Goal: Task Accomplishment & Management: Manage account settings

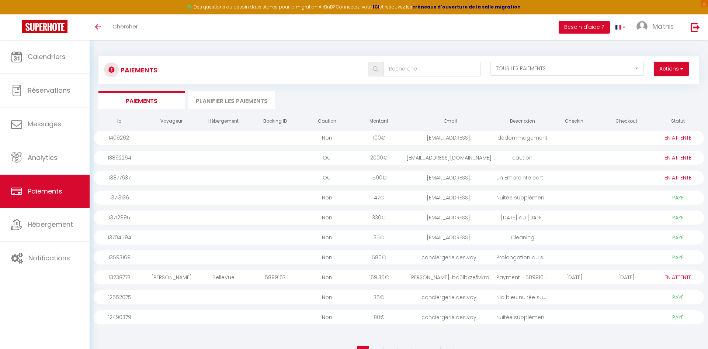
select select "2"
select select "0"
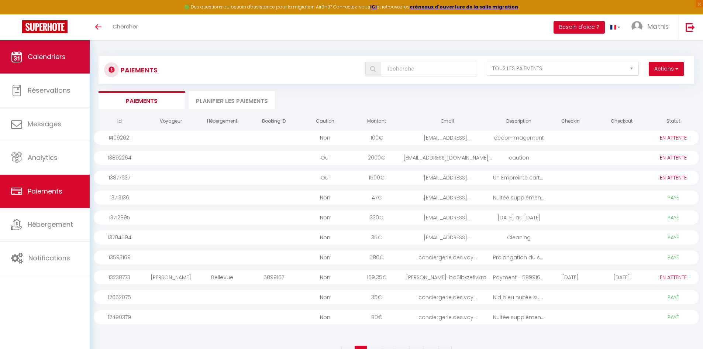
click at [62, 56] on span "Calendriers" at bounding box center [47, 56] width 38 height 9
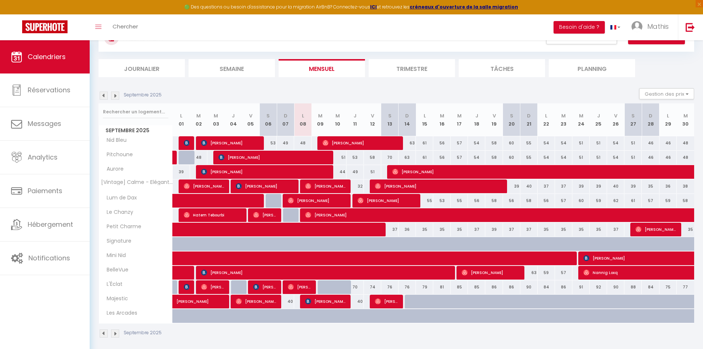
scroll to position [69, 0]
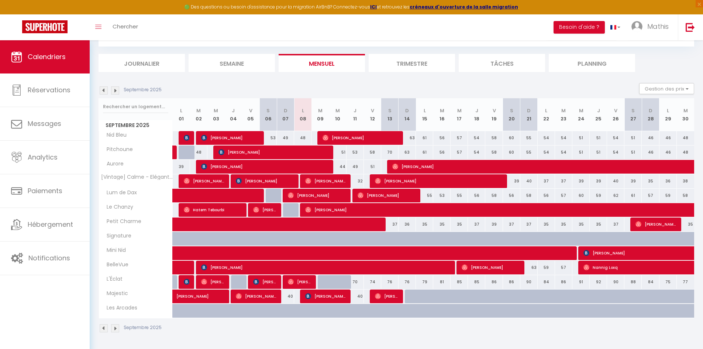
click at [115, 89] on img at bounding box center [115, 90] width 8 height 8
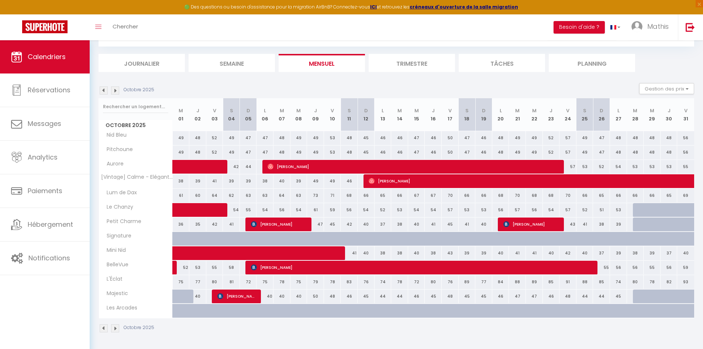
click at [102, 88] on img at bounding box center [104, 90] width 8 height 8
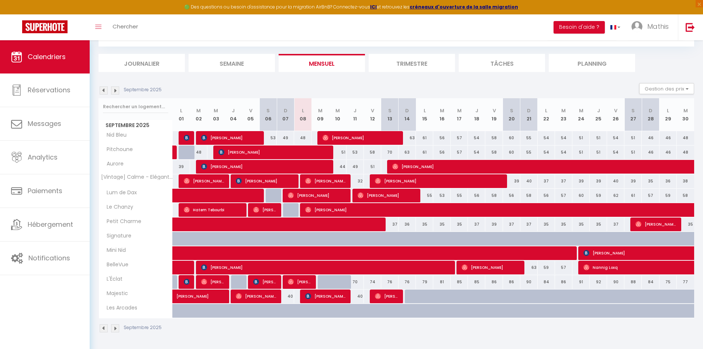
scroll to position [0, 0]
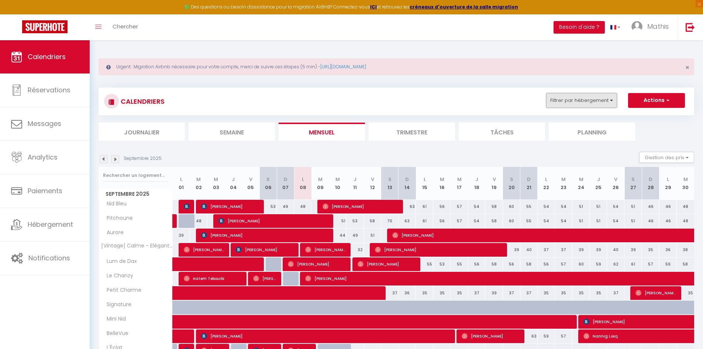
click at [593, 101] on button "Filtrer par hébergement" at bounding box center [581, 100] width 71 height 15
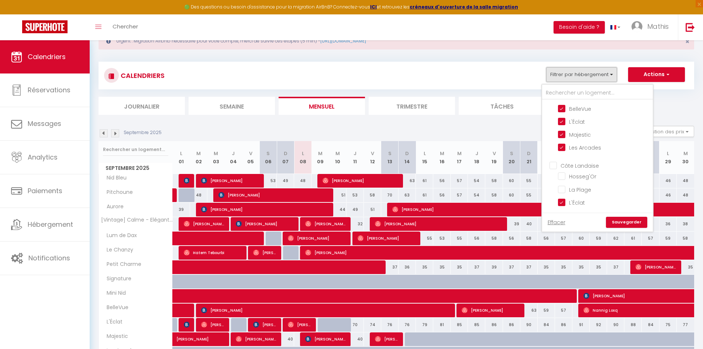
scroll to position [69, 0]
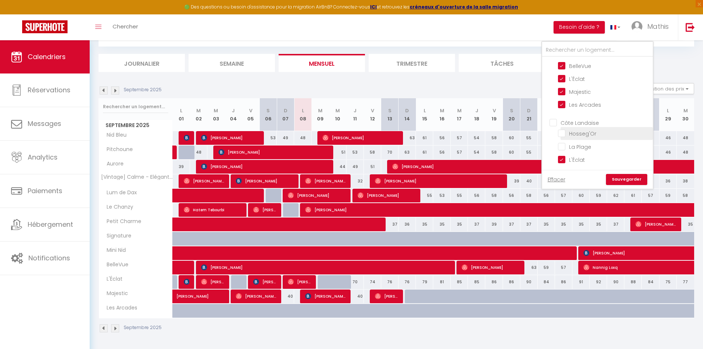
click at [583, 134] on input "Hosseg'Or" at bounding box center [604, 132] width 92 height 7
checkbox input "true"
checkbox input "false"
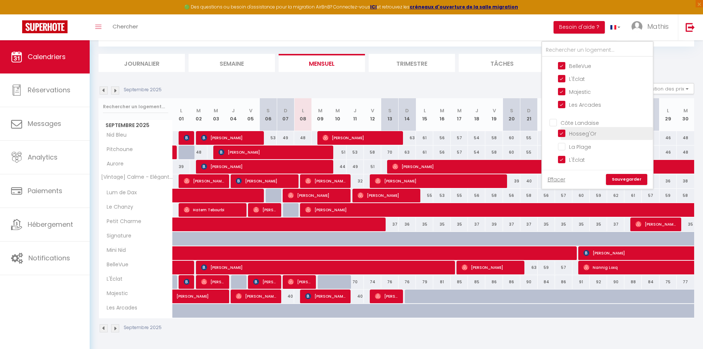
checkbox input "false"
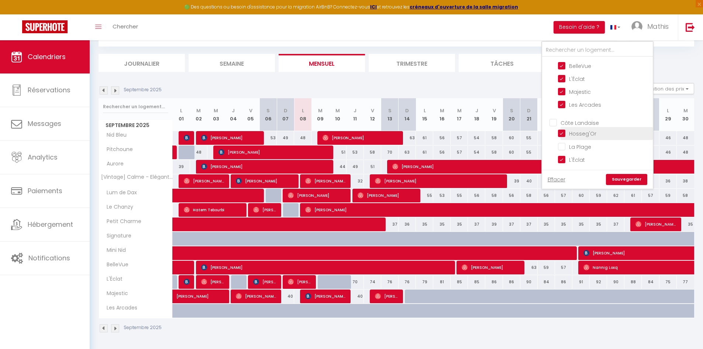
checkbox input "false"
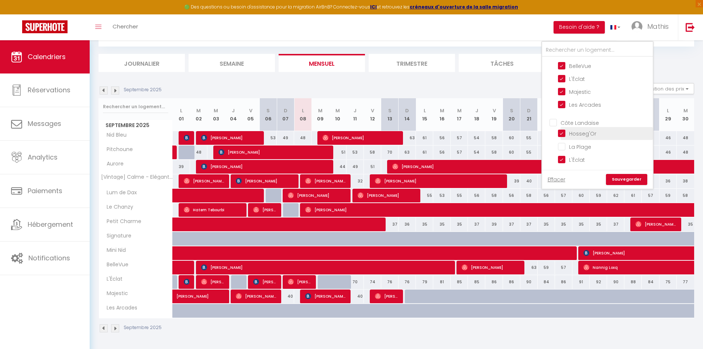
checkbox input "false"
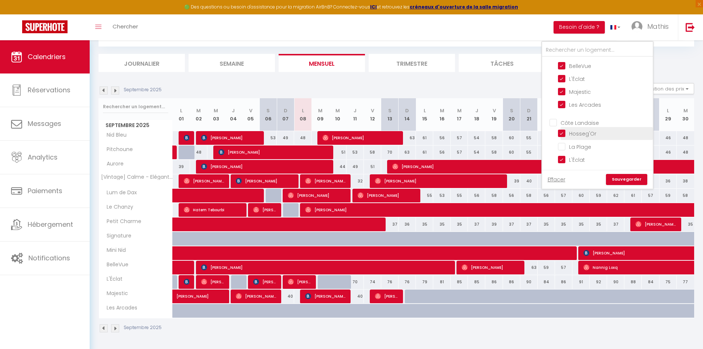
checkbox input "false"
click at [617, 174] on link "Sauvegarder" at bounding box center [626, 179] width 41 height 11
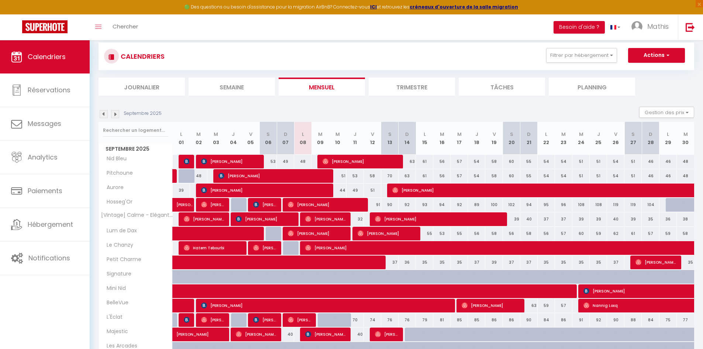
scroll to position [0, 0]
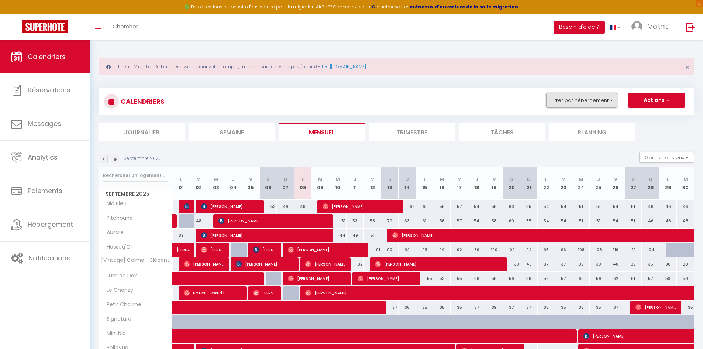
click at [595, 97] on button "Filtrer par hébergement" at bounding box center [581, 100] width 71 height 15
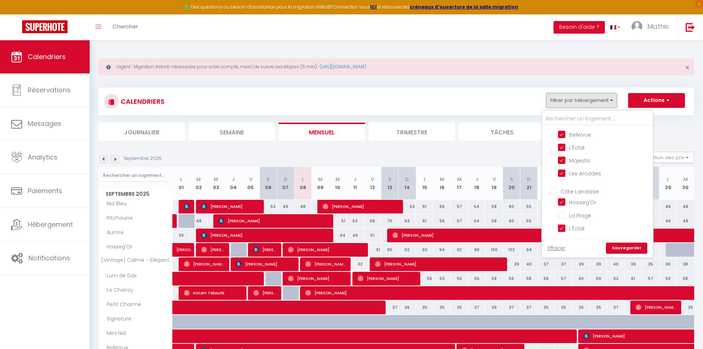
scroll to position [74, 0]
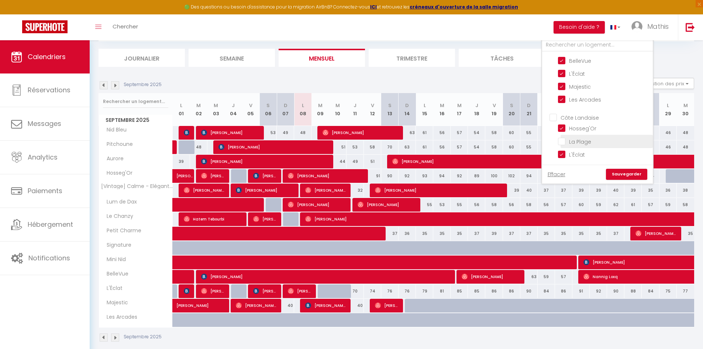
click at [580, 142] on input "La Plage" at bounding box center [604, 140] width 92 height 7
checkbox input "true"
checkbox input "false"
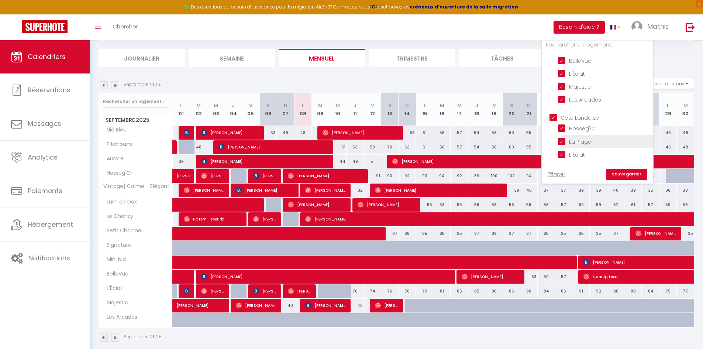
checkbox input "false"
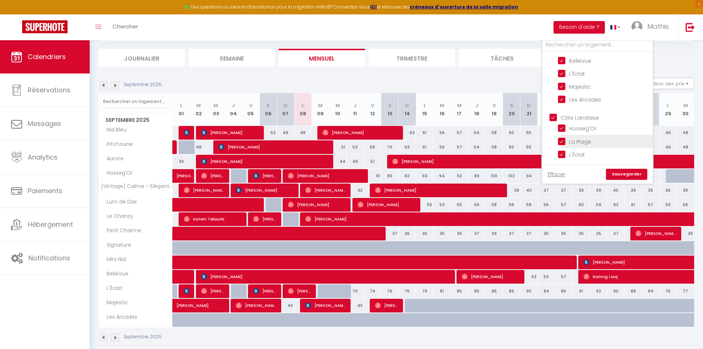
checkbox input "false"
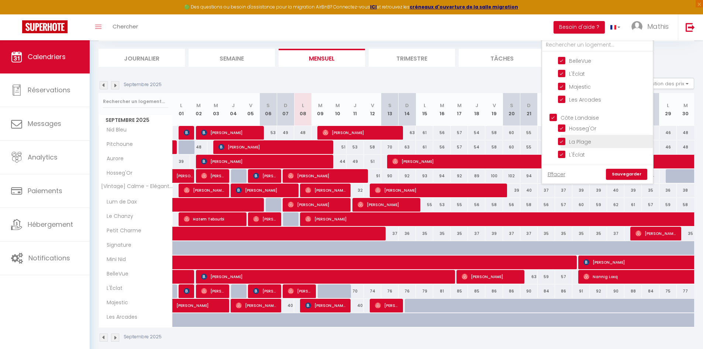
checkbox input "false"
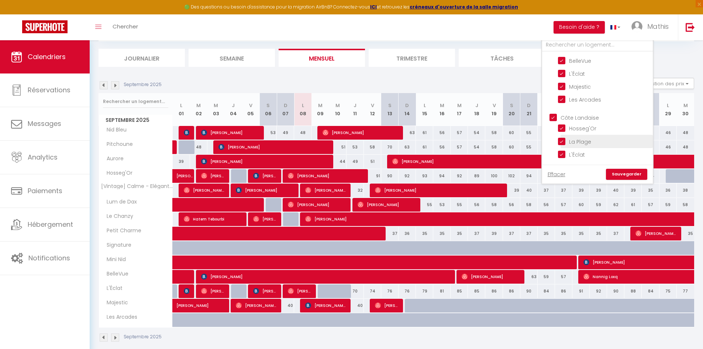
checkbox input "false"
checkbox input "true"
click at [618, 174] on link "Sauvegarder" at bounding box center [626, 174] width 41 height 11
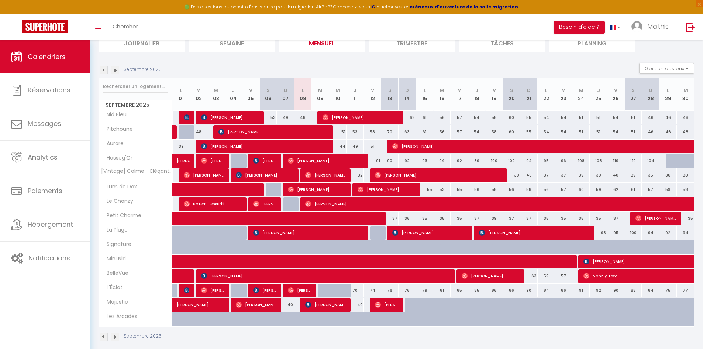
scroll to position [97, 0]
